Goal: Task Accomplishment & Management: Complete application form

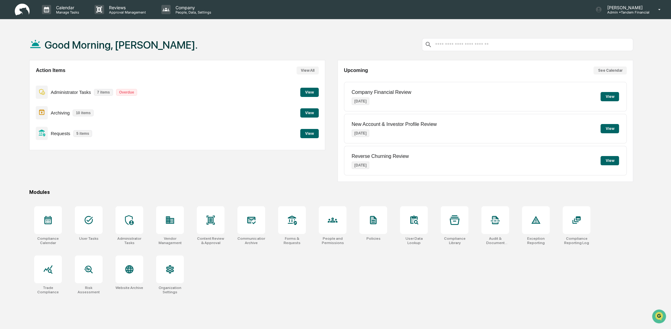
click at [309, 135] on button "View" at bounding box center [309, 133] width 18 height 9
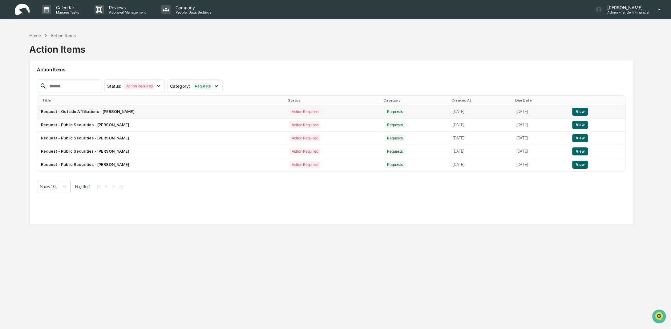
click at [117, 109] on td "Request - Outside Affiliations - [PERSON_NAME]" at bounding box center [161, 111] width 248 height 13
click at [580, 108] on button "View" at bounding box center [580, 112] width 16 height 8
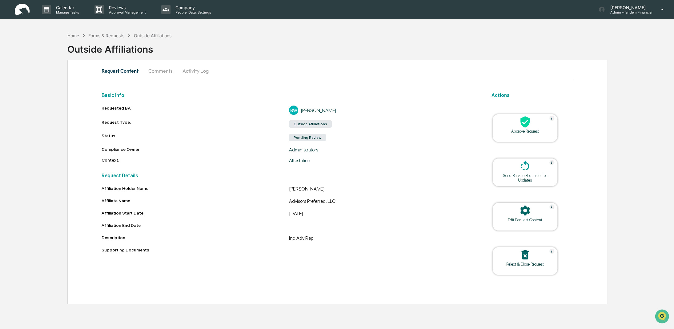
click at [520, 121] on icon at bounding box center [525, 122] width 12 height 12
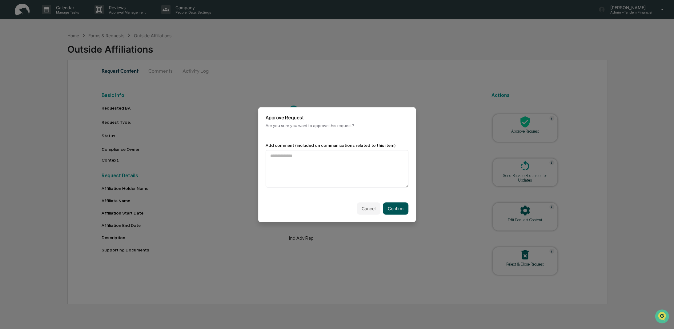
click at [391, 210] on button "Confirm" at bounding box center [396, 208] width 26 height 12
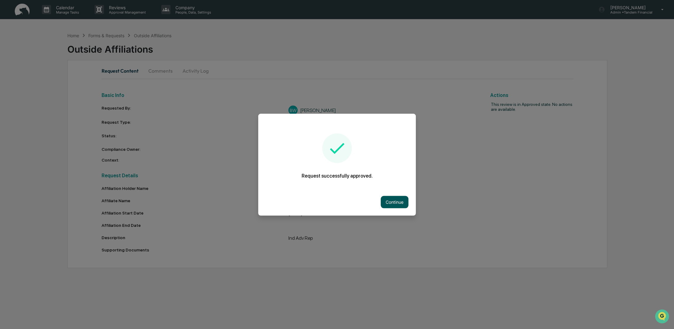
click at [408, 200] on button "Continue" at bounding box center [395, 202] width 28 height 12
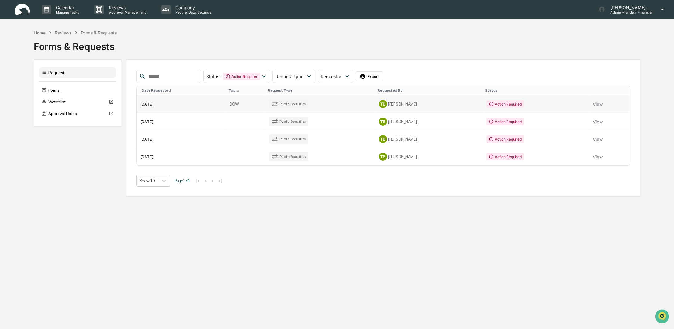
click at [547, 105] on td "Action Required" at bounding box center [536, 104] width 107 height 18
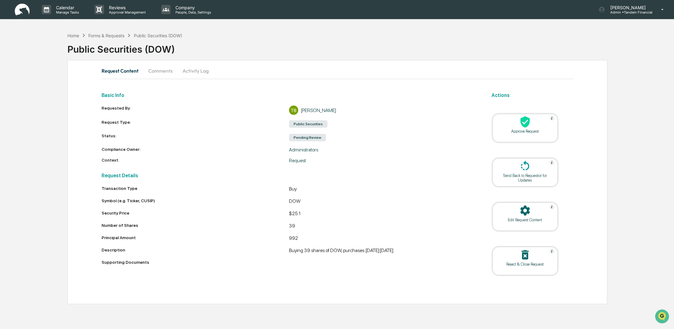
click at [520, 122] on icon at bounding box center [525, 122] width 12 height 12
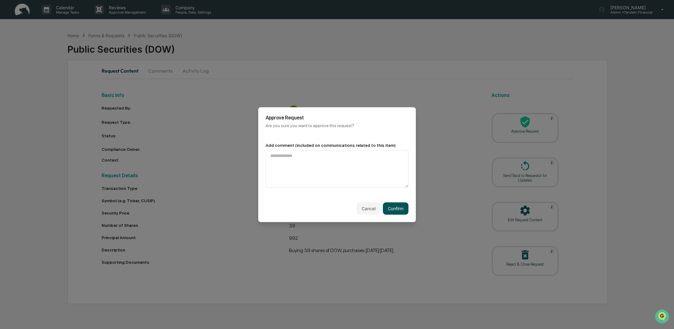
click at [404, 209] on button "Confirm" at bounding box center [396, 208] width 26 height 12
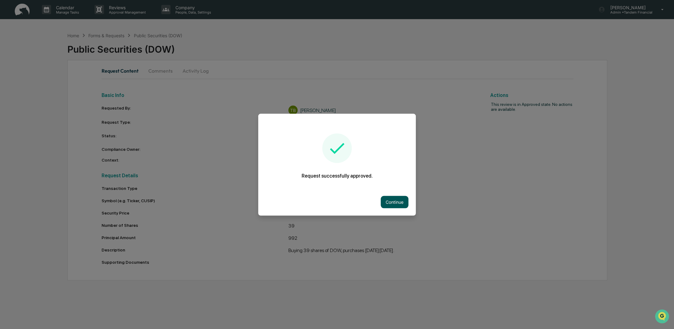
click at [397, 200] on button "Continue" at bounding box center [395, 202] width 28 height 12
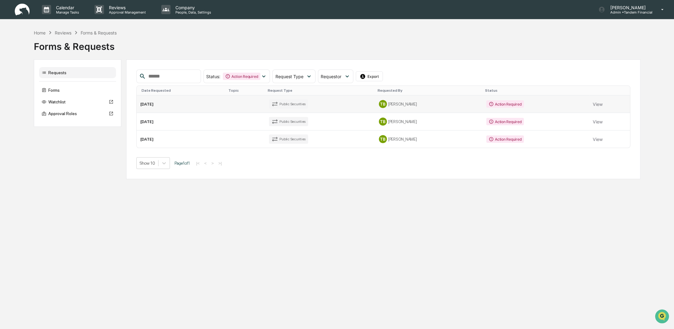
click at [433, 103] on div "TB [PERSON_NAME]" at bounding box center [429, 104] width 100 height 8
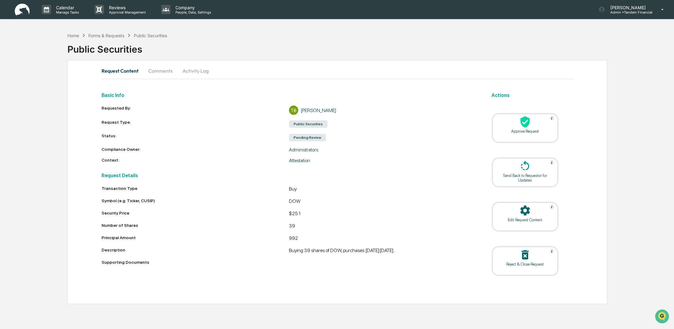
click at [525, 125] on icon at bounding box center [525, 121] width 9 height 11
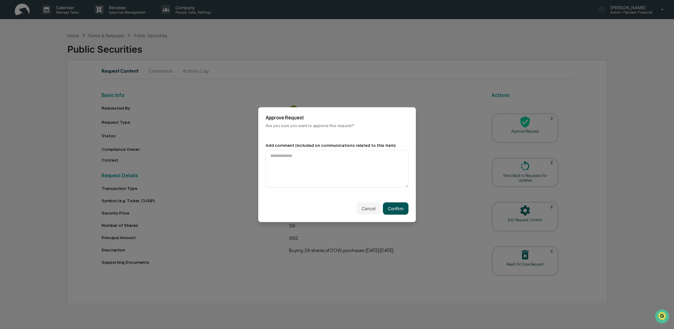
click at [395, 210] on button "Confirm" at bounding box center [396, 208] width 26 height 12
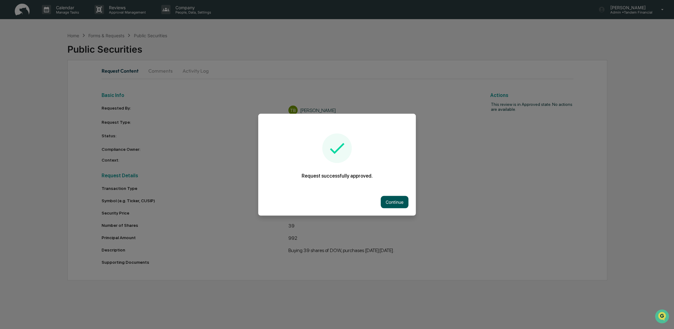
click at [393, 202] on button "Continue" at bounding box center [395, 202] width 28 height 12
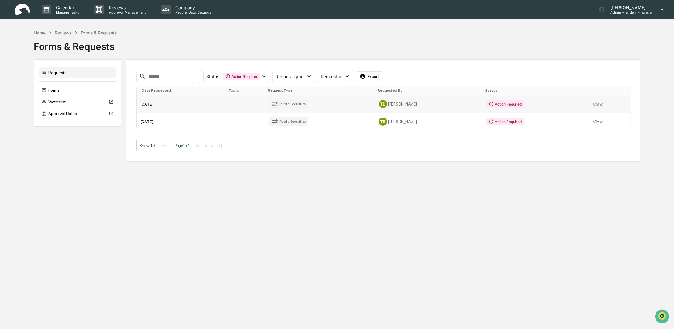
click at [431, 108] on td "TB [PERSON_NAME]" at bounding box center [428, 104] width 107 height 18
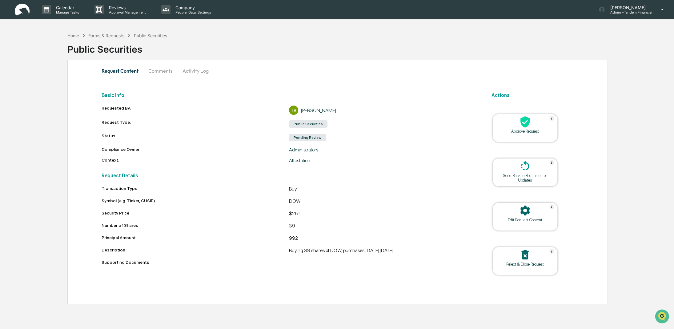
click at [529, 168] on icon at bounding box center [525, 166] width 12 height 12
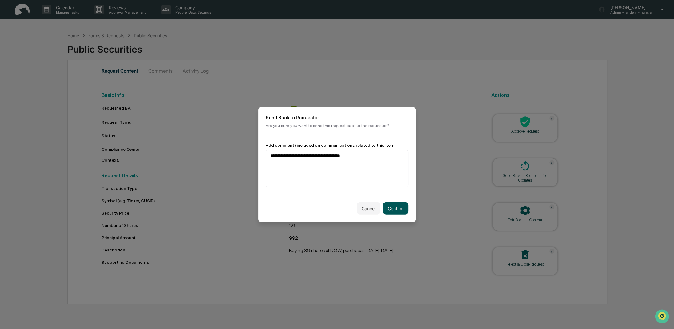
type textarea "**********"
click at [402, 210] on button "Confirm" at bounding box center [396, 208] width 26 height 12
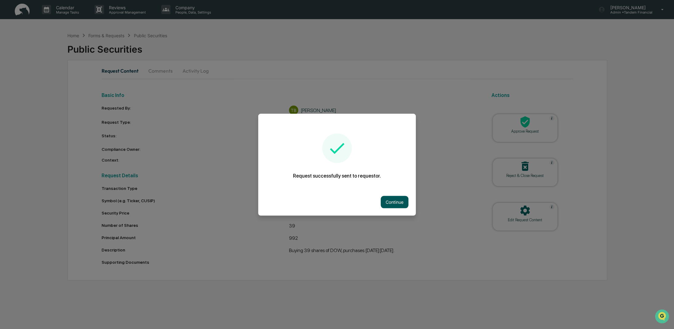
click at [397, 201] on button "Continue" at bounding box center [395, 202] width 28 height 12
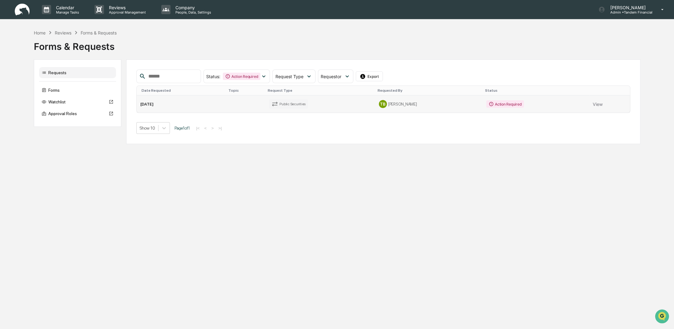
click at [435, 108] on td "TB [PERSON_NAME]" at bounding box center [428, 103] width 107 height 17
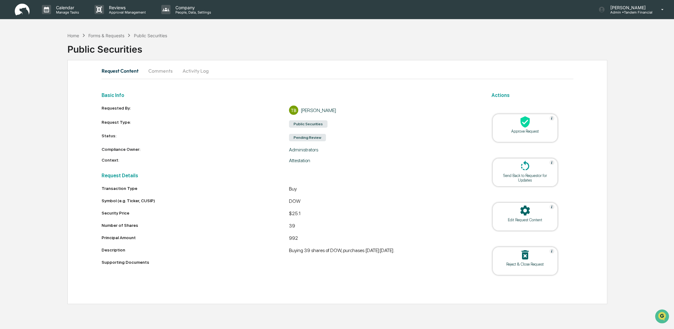
click at [527, 254] on icon at bounding box center [524, 254] width 7 height 9
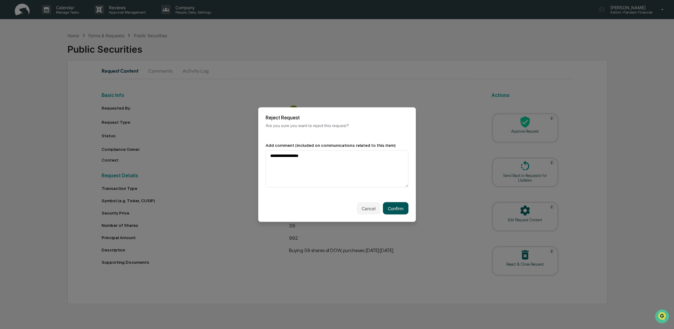
type textarea "**********"
click at [403, 210] on button "Confirm" at bounding box center [396, 208] width 26 height 12
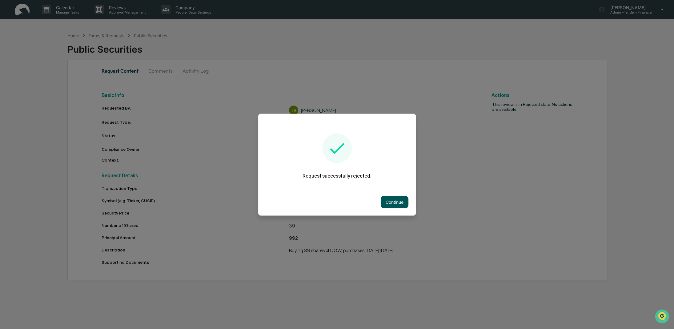
click at [398, 203] on button "Continue" at bounding box center [395, 202] width 28 height 12
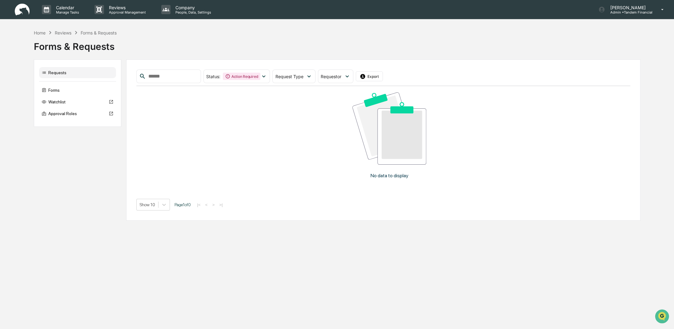
click at [65, 35] on div "Reviews" at bounding box center [63, 32] width 17 height 5
click at [64, 33] on div "Reviews" at bounding box center [63, 32] width 17 height 5
click at [39, 32] on div "Home" at bounding box center [40, 32] width 12 height 5
